Goal: Transaction & Acquisition: Purchase product/service

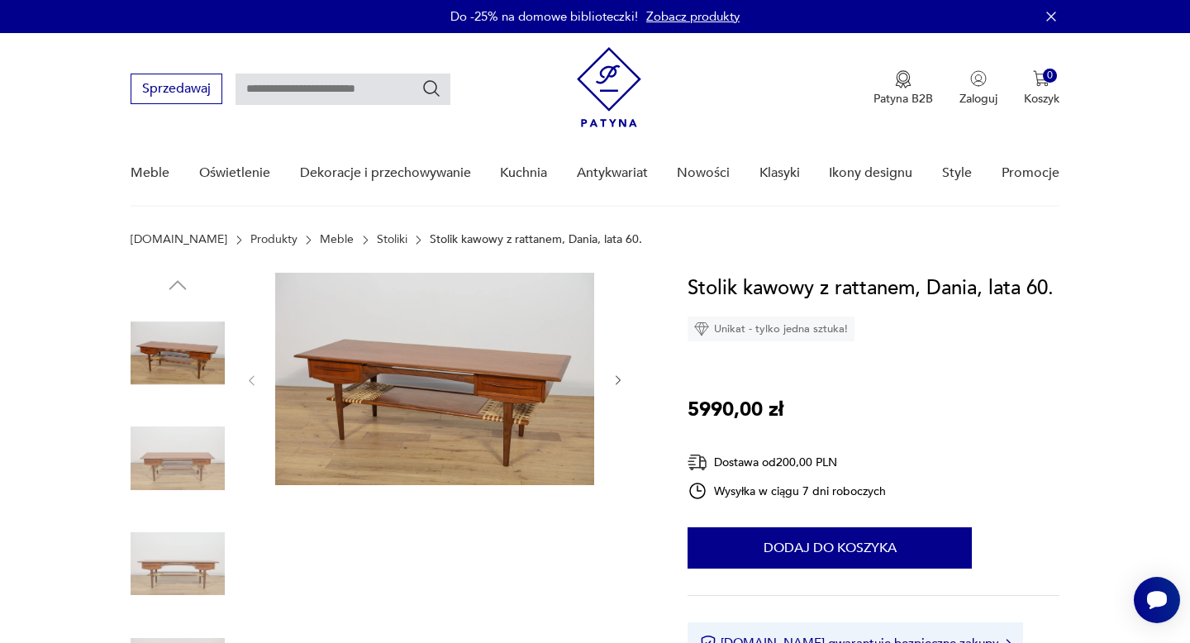
click at [616, 379] on icon "button" at bounding box center [618, 380] width 14 height 14
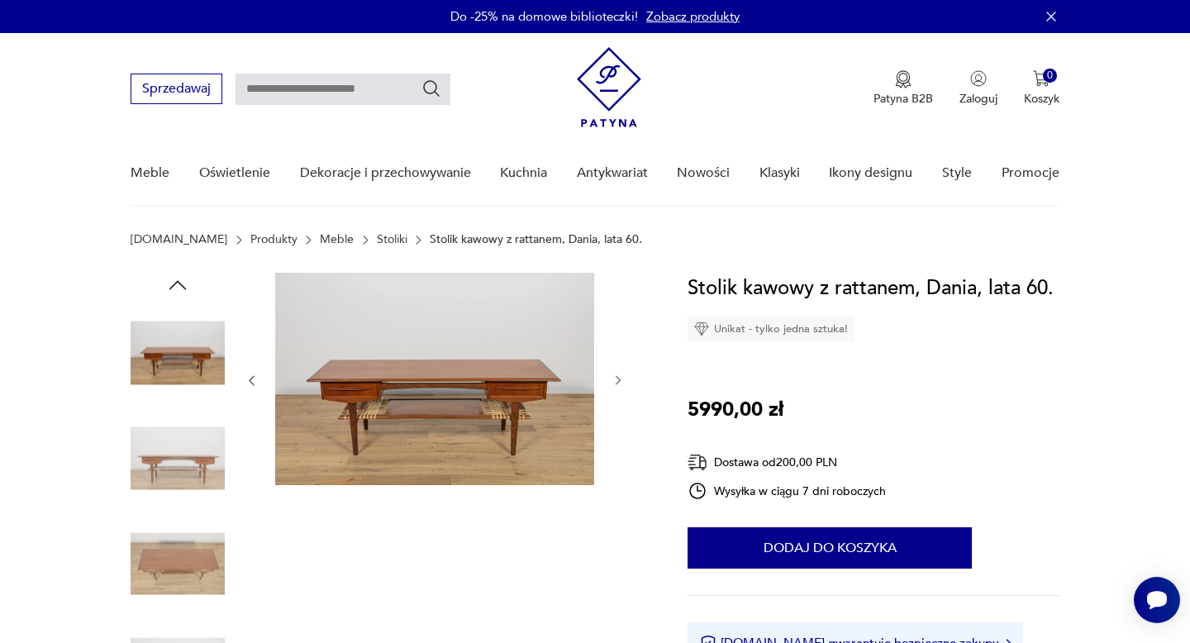
click at [616, 379] on icon "button" at bounding box center [618, 380] width 14 height 14
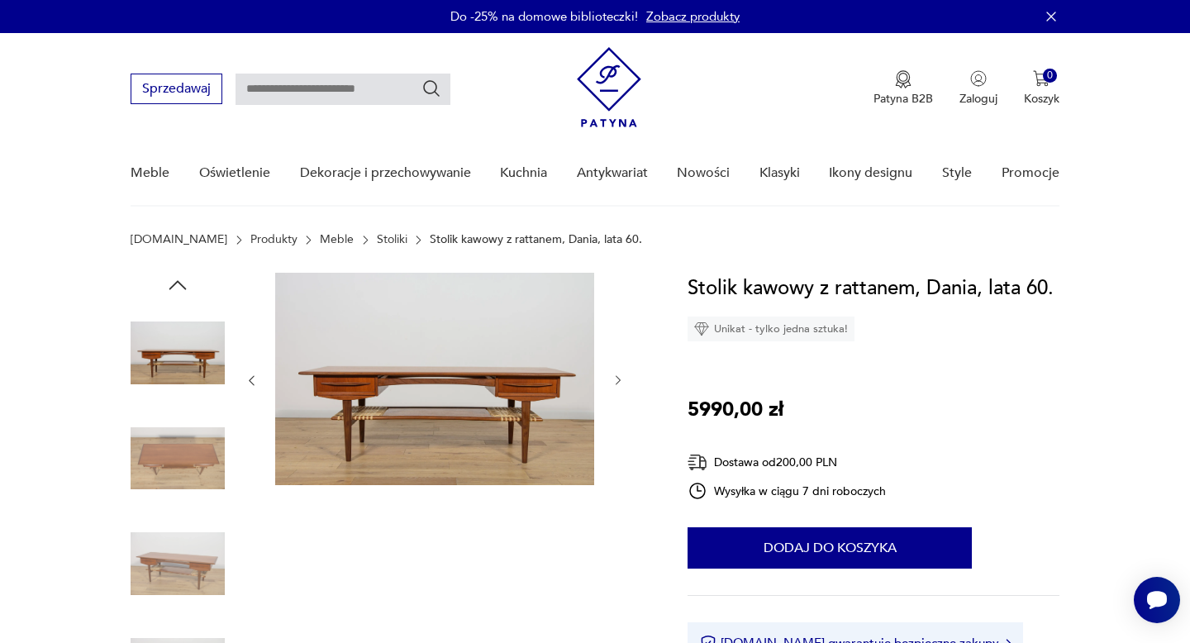
click at [616, 379] on icon "button" at bounding box center [618, 380] width 14 height 14
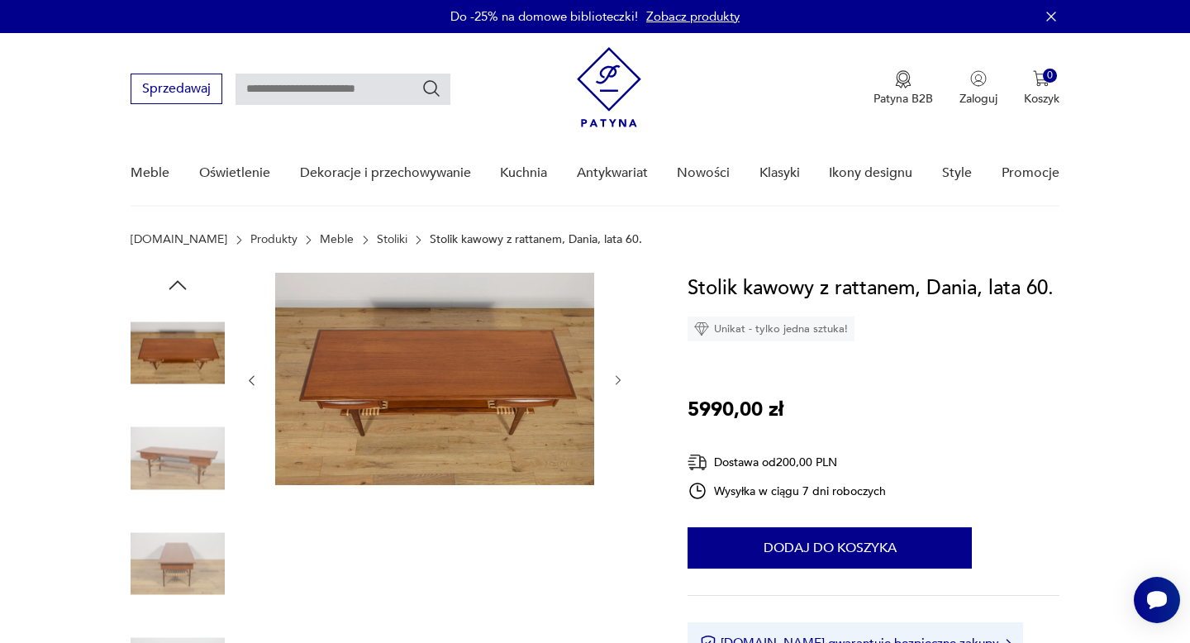
click at [616, 378] on icon "button" at bounding box center [618, 380] width 14 height 14
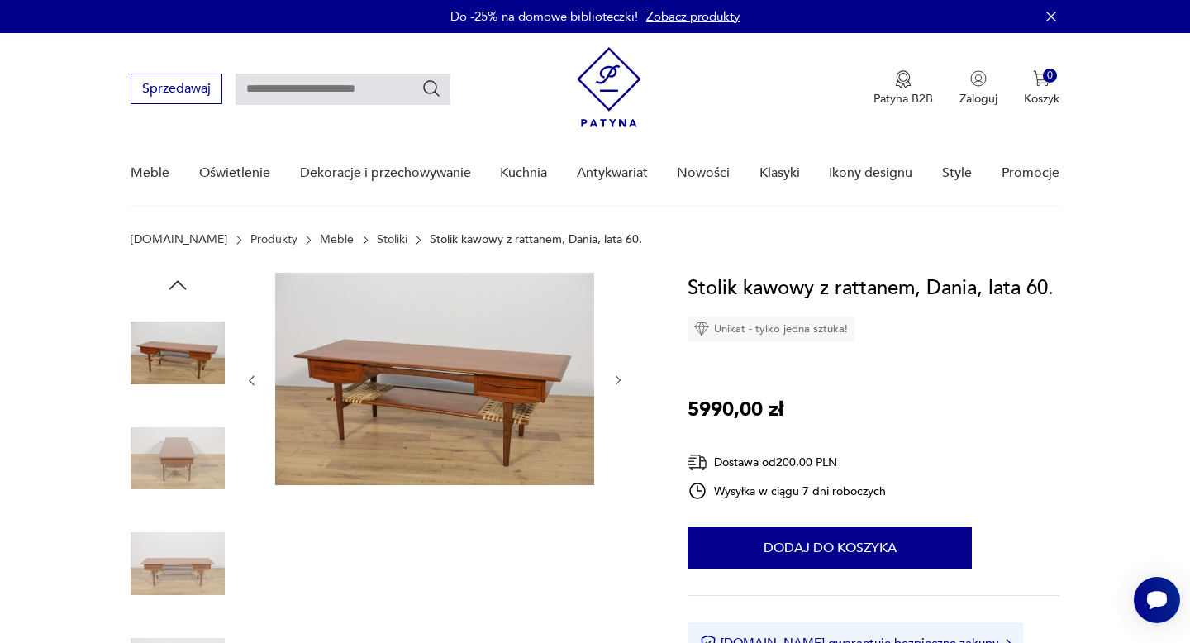
click at [616, 378] on icon "button" at bounding box center [618, 380] width 14 height 14
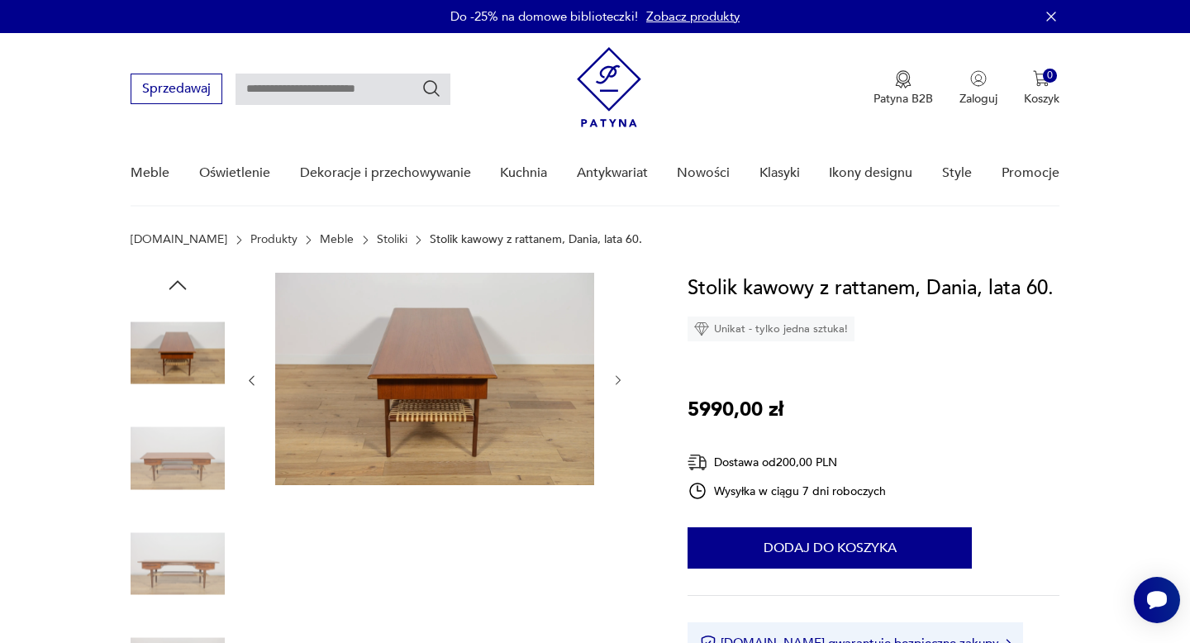
click at [616, 378] on icon "button" at bounding box center [618, 380] width 14 height 14
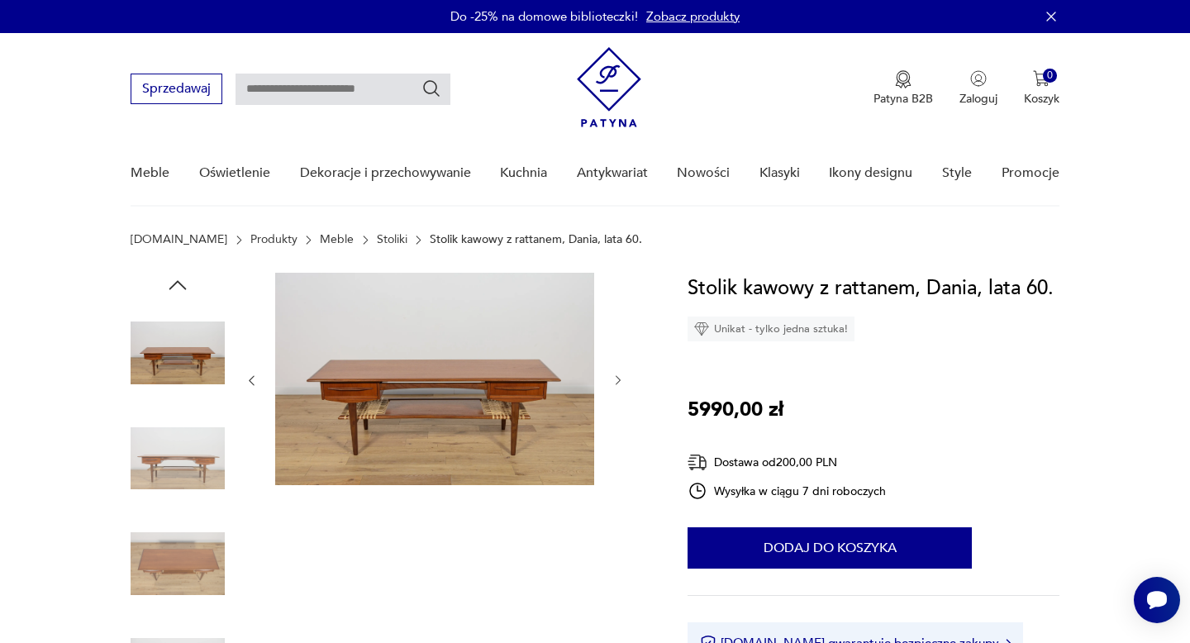
click at [616, 378] on icon "button" at bounding box center [618, 380] width 14 height 14
